Goal: Information Seeking & Learning: Check status

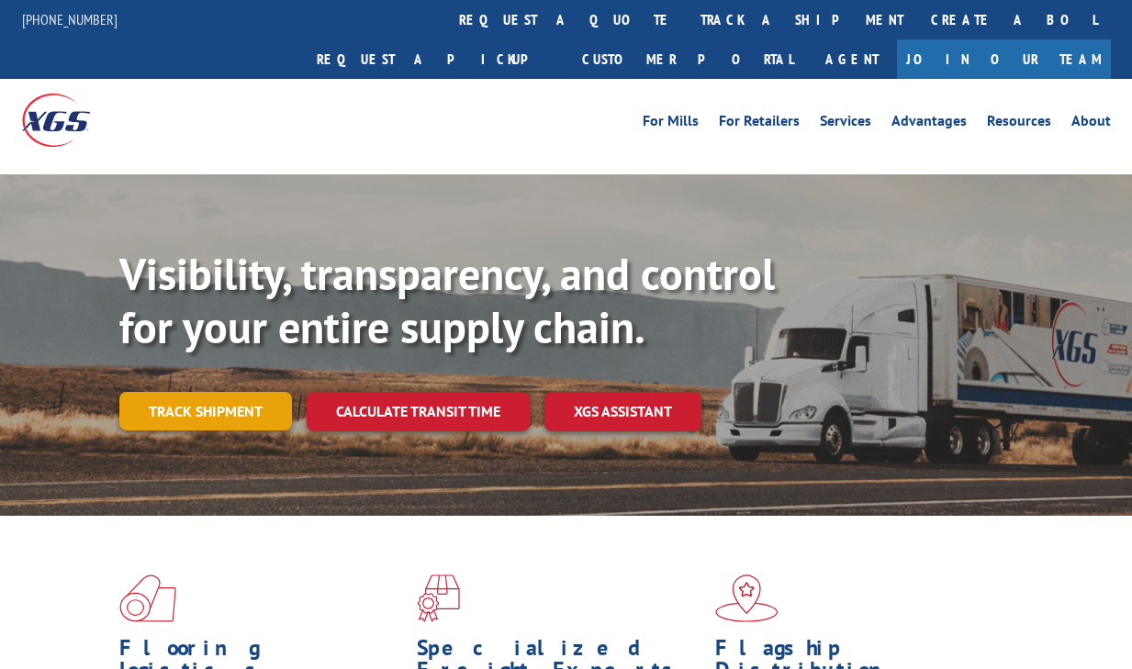
click at [224, 392] on link "Track shipment" at bounding box center [205, 411] width 173 height 39
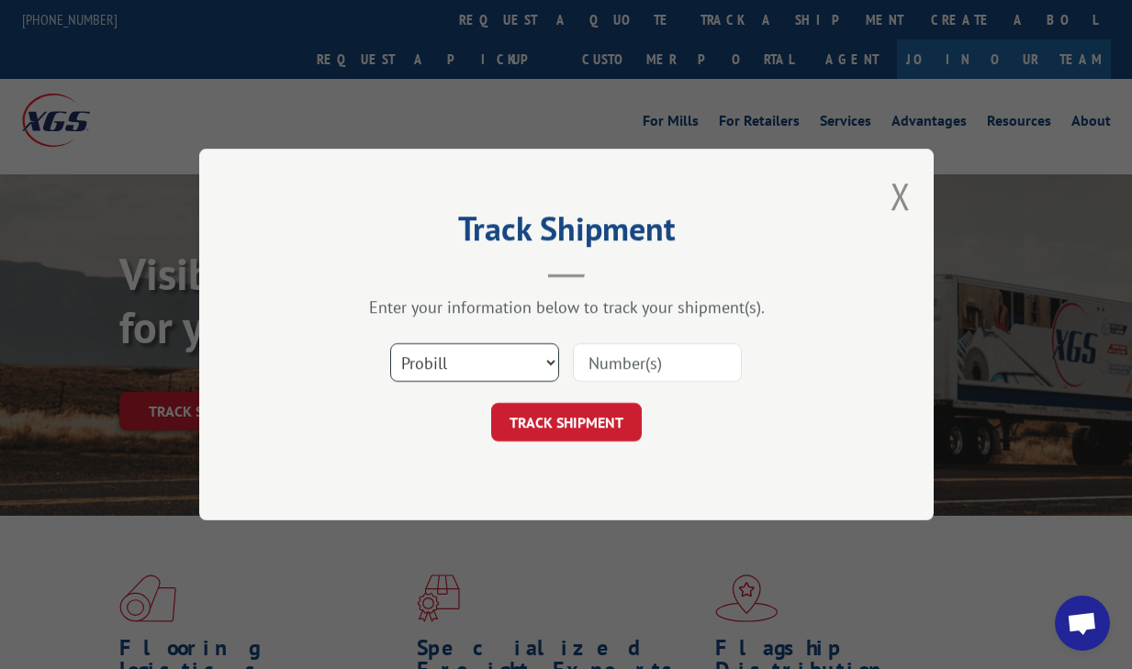
click at [493, 368] on select "Select category... Probill BOL PO" at bounding box center [474, 362] width 169 height 39
select select "po"
click at [390, 343] on select "Select category... Probill BOL PO" at bounding box center [474, 362] width 169 height 39
click at [692, 347] on input at bounding box center [657, 362] width 169 height 39
type input "5256"
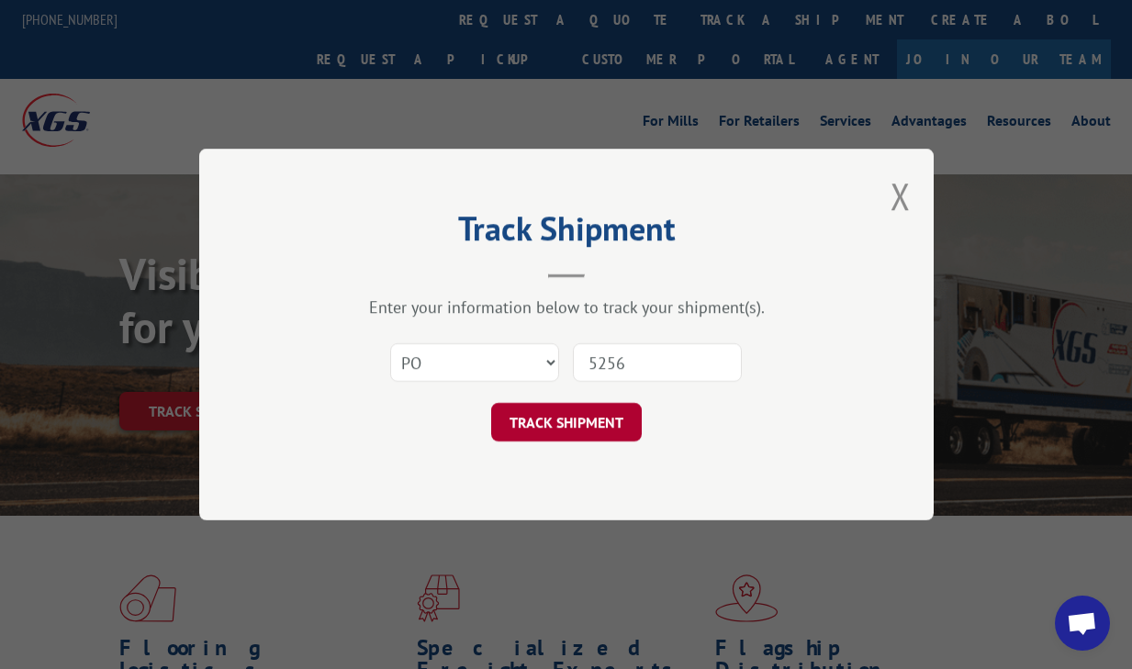
click at [619, 434] on button "TRACK SHIPMENT" at bounding box center [566, 422] width 151 height 39
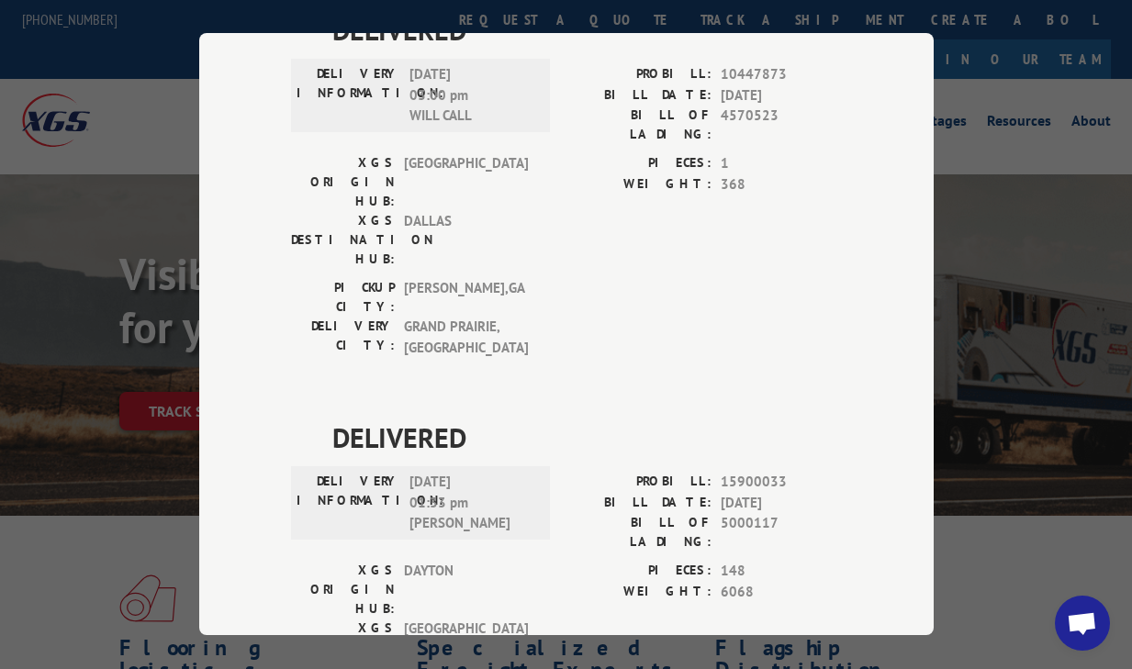
scroll to position [4389, 0]
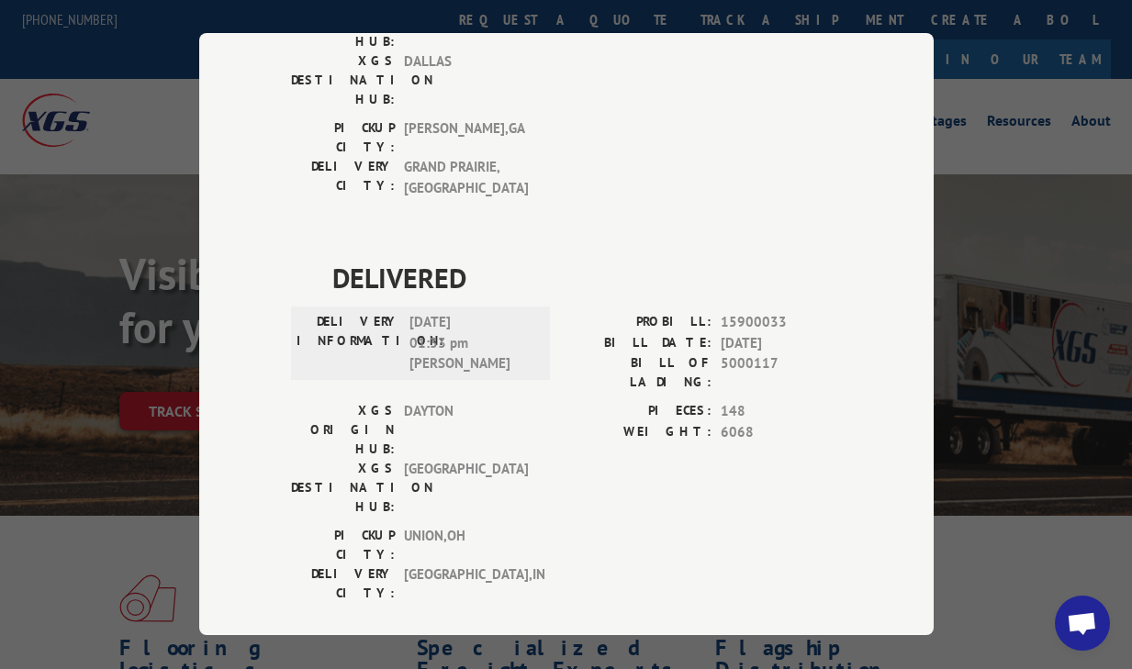
type input "+1 (___) ___-____"
